Goal: Task Accomplishment & Management: Complete application form

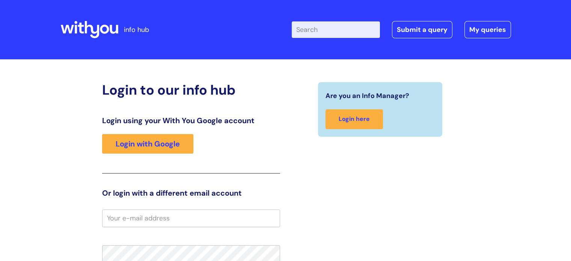
click at [314, 25] on input "Enter your search term here..." at bounding box center [336, 29] width 88 height 17
click at [331, 30] on input "Enter your search term here..." at bounding box center [336, 29] width 88 height 17
click at [417, 27] on link "Submit a query" at bounding box center [422, 29] width 60 height 17
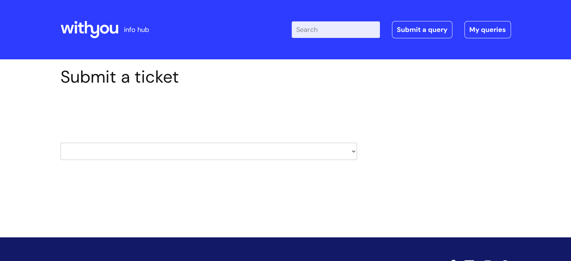
click at [354, 151] on select "HR / People IT and Support Clinical Drug Alerts Finance Accounts Data Support T…" at bounding box center [208, 151] width 297 height 17
select select "it_and_support"
click at [60, 143] on select "HR / People IT and Support Clinical Drug Alerts Finance Accounts Data Support T…" at bounding box center [208, 151] width 297 height 17
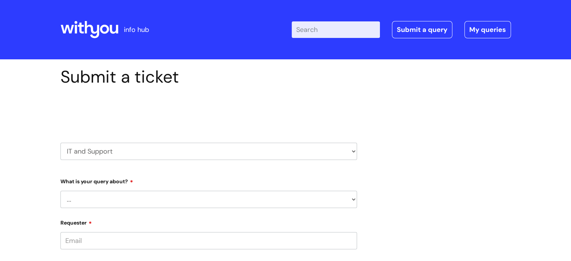
click at [354, 201] on select "... Mobile Phone Reset & MFA Accounts, Starters and Leavers IT Hardware issue I…" at bounding box center [208, 199] width 297 height 17
select select "Something Else"
click at [60, 191] on select "... Mobile Phone Reset & MFA Accounts, Starters and Leavers IT Hardware issue I…" at bounding box center [208, 199] width 297 height 17
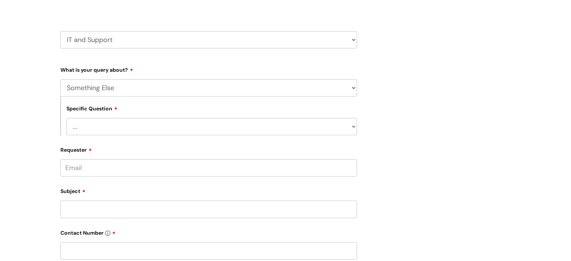
scroll to position [120, 0]
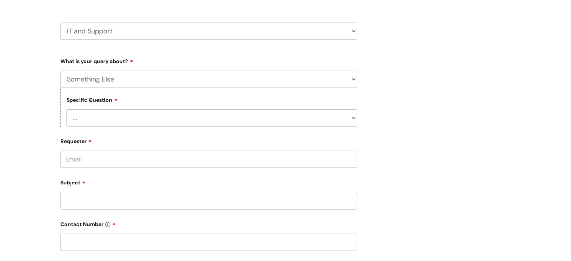
click at [353, 116] on select "... My problem is not listed" at bounding box center [211, 117] width 291 height 17
select select "My problem is not listed"
click at [66, 109] on select "... My problem is not listed" at bounding box center [211, 117] width 291 height 17
click at [71, 155] on input "Requester" at bounding box center [208, 159] width 297 height 17
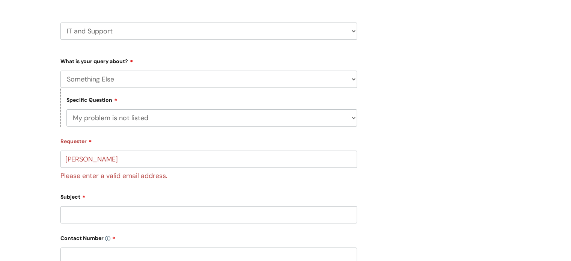
click at [85, 207] on input "Subject" at bounding box center [208, 214] width 297 height 17
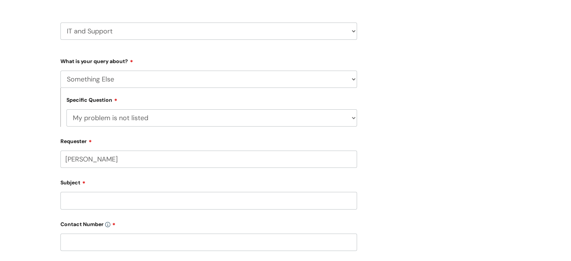
click at [86, 159] on input "vivian vongdoh" at bounding box center [208, 159] width 297 height 17
click at [116, 163] on input "vivian.vongdoh" at bounding box center [208, 159] width 297 height 17
type input "vivian.vongdoh@wearewithyou.orh.uk"
click at [79, 199] on div "Subject" at bounding box center [208, 192] width 297 height 33
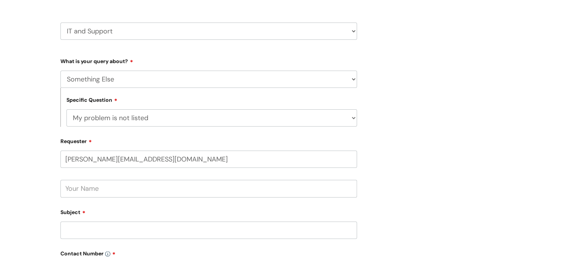
click at [74, 230] on input "Subject" at bounding box center [208, 230] width 297 height 17
click at [75, 191] on input "text" at bounding box center [208, 188] width 297 height 17
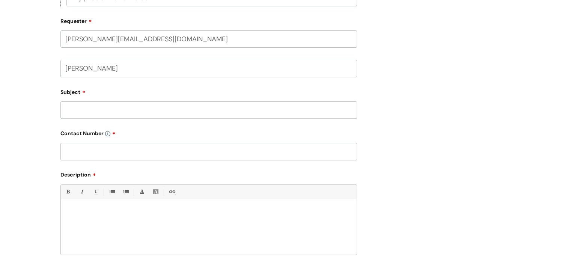
scroll to position [251, 0]
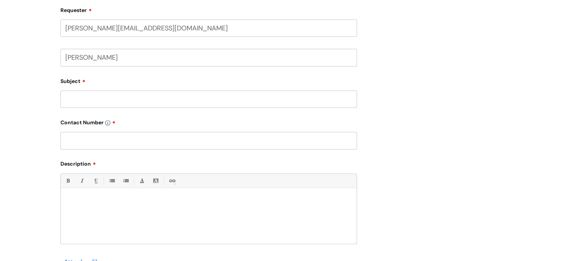
type input "vivian"
click at [77, 100] on input "Subject" at bounding box center [208, 99] width 297 height 17
type input "add to group email"
click at [79, 135] on input "text" at bounding box center [208, 140] width 297 height 17
paste input "07581079580"
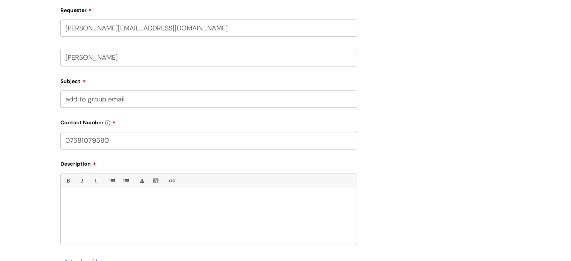
type input "07581079580"
click at [68, 192] on div at bounding box center [209, 218] width 296 height 52
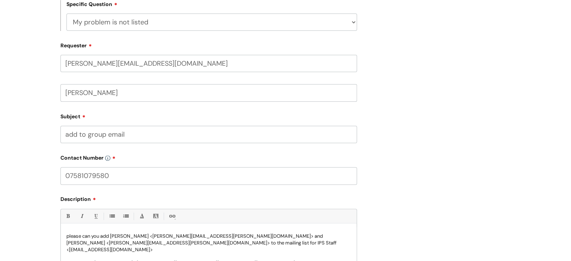
scroll to position [218, 0]
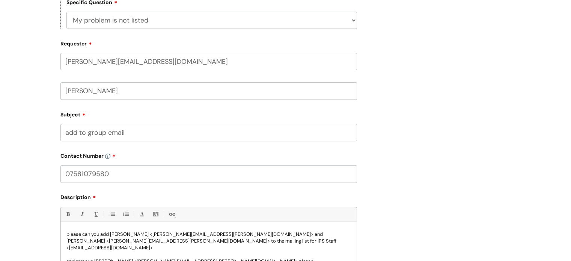
click at [80, 132] on input "add to group email" at bounding box center [208, 132] width 297 height 17
click at [109, 136] on input "add to group email" at bounding box center [208, 132] width 297 height 17
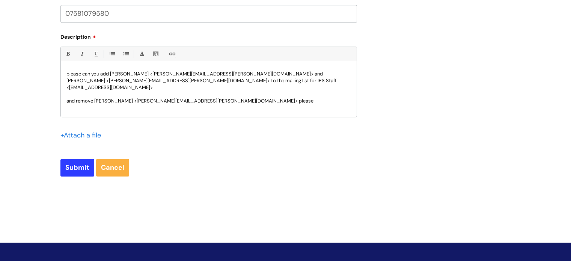
scroll to position [382, 0]
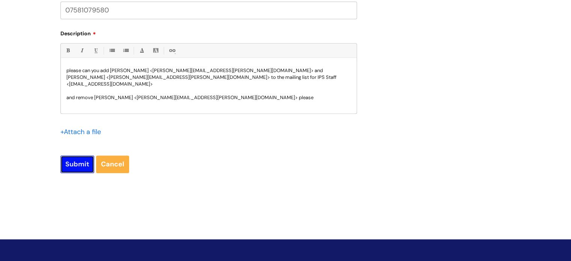
click at [76, 162] on input "Submit" at bounding box center [77, 164] width 34 height 17
type input "Please Wait..."
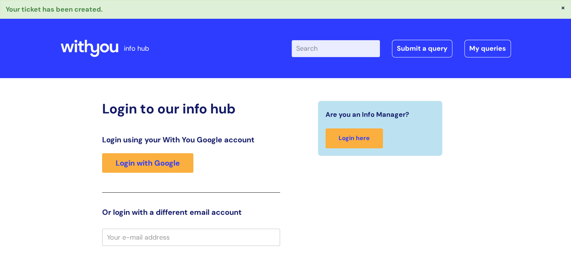
click at [565, 9] on button "×" at bounding box center [563, 7] width 5 height 7
